Goal: Information Seeking & Learning: Learn about a topic

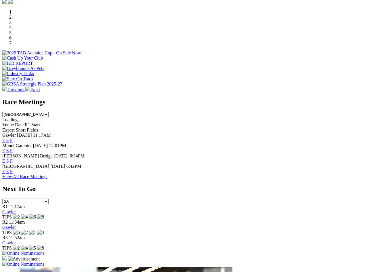
scroll to position [251, 0]
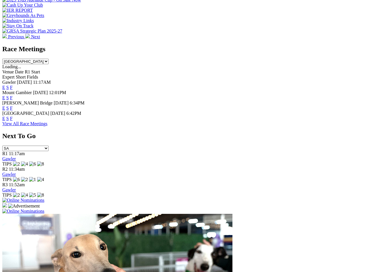
click at [47, 121] on link "View All Race Meetings" at bounding box center [24, 123] width 45 height 5
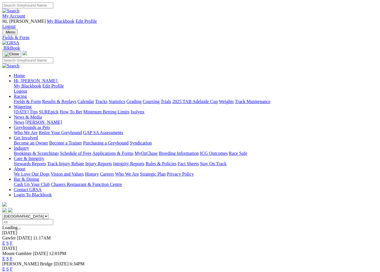
click at [94, 99] on link "Calendar" at bounding box center [85, 101] width 17 height 5
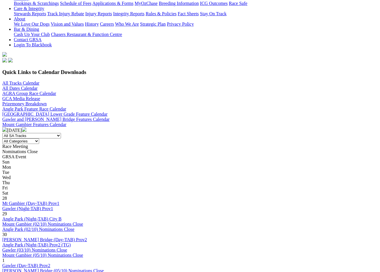
scroll to position [151, 0]
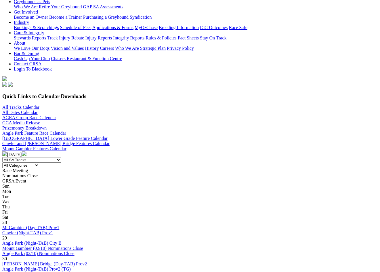
scroll to position [143, 0]
